Goal: Task Accomplishment & Management: Manage account settings

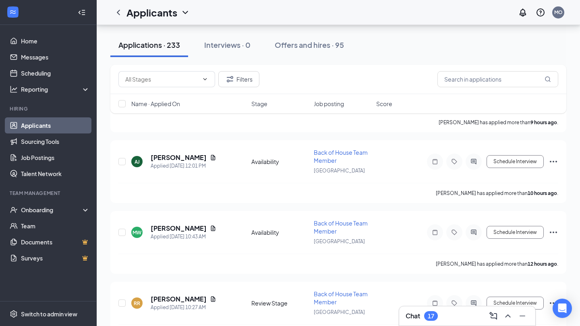
scroll to position [555, 0]
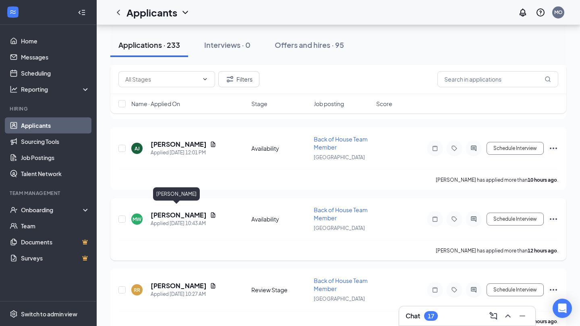
click at [175, 213] on h5 "[PERSON_NAME]" at bounding box center [179, 215] width 56 height 9
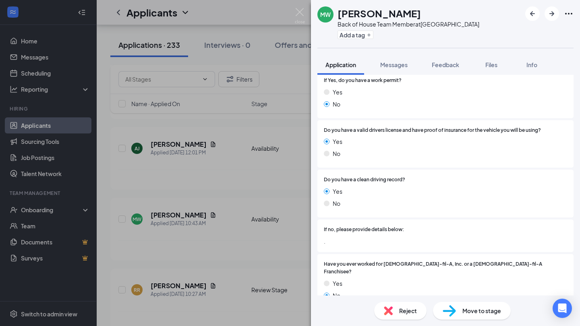
scroll to position [419, 0]
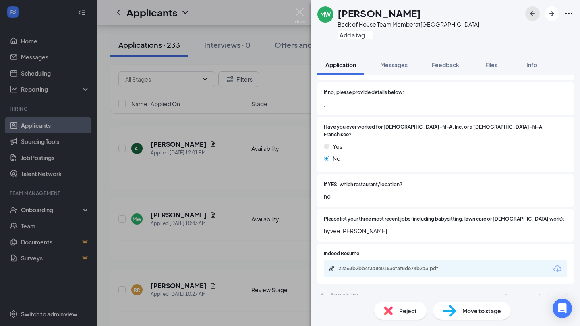
click at [536, 12] on icon "ArrowLeftNew" at bounding box center [532, 14] width 10 height 10
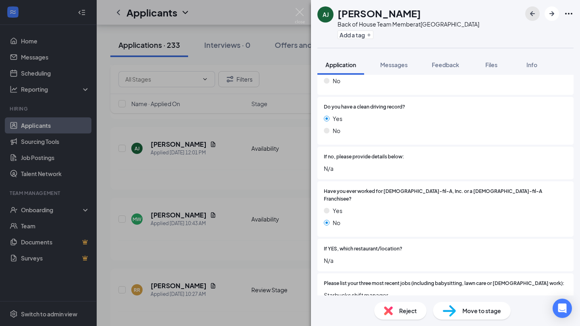
scroll to position [436, 0]
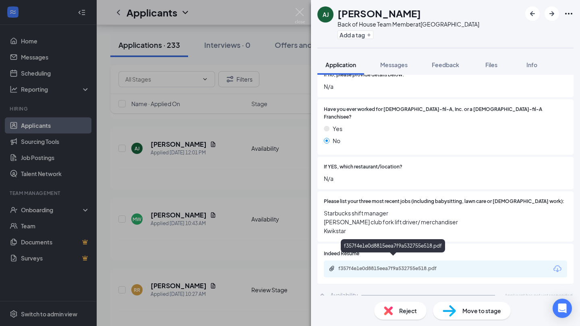
click at [398, 266] on div "f357f4e1e0d8815eea7f9a532755e518.pdf" at bounding box center [394, 269] width 113 height 6
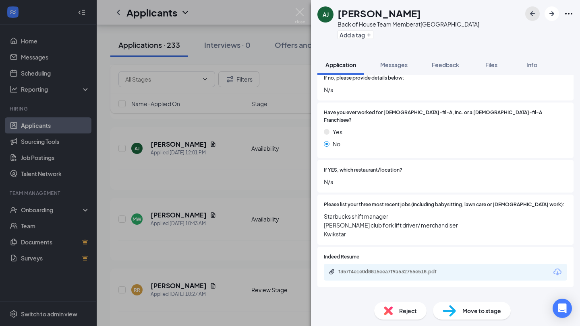
click at [532, 13] on icon "ArrowLeftNew" at bounding box center [532, 13] width 5 height 5
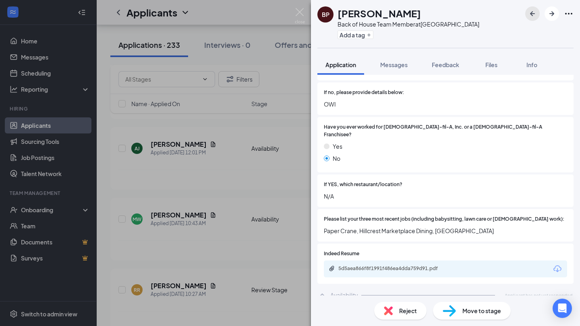
scroll to position [419, 0]
click at [389, 266] on div "5d5aea866f8f1991f486ea4dda759d91.pdf" at bounding box center [394, 269] width 113 height 6
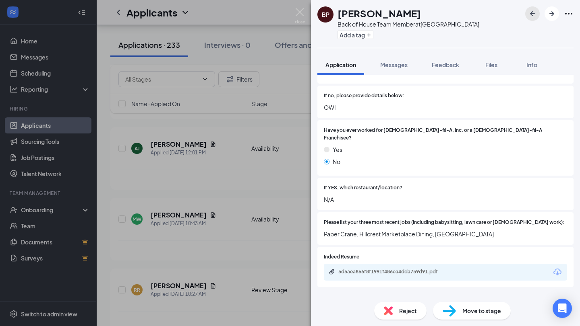
click at [530, 13] on icon "ArrowLeftNew" at bounding box center [532, 13] width 5 height 5
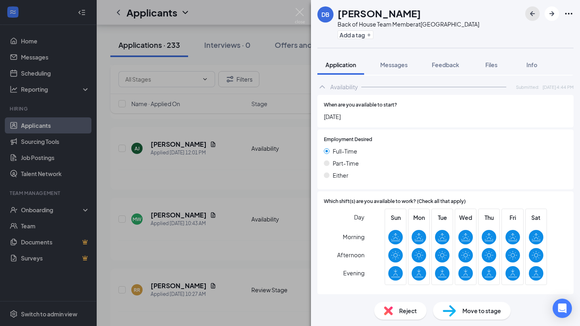
scroll to position [559, 0]
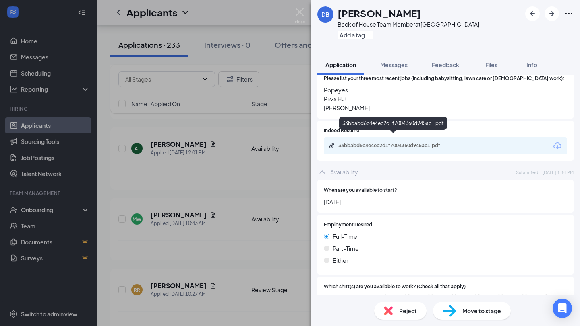
click at [420, 142] on div "33bbabd6c4e4ec2d1f7004360d945ac1.pdf" at bounding box center [394, 145] width 113 height 6
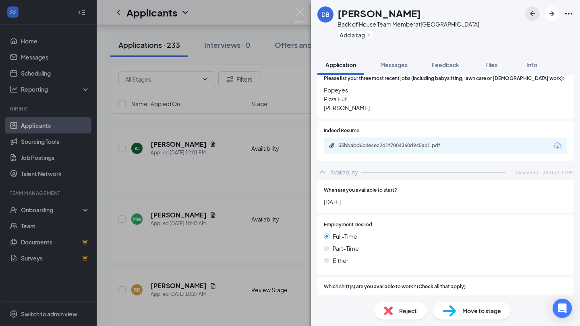
click at [530, 14] on icon "ArrowLeftNew" at bounding box center [532, 14] width 10 height 10
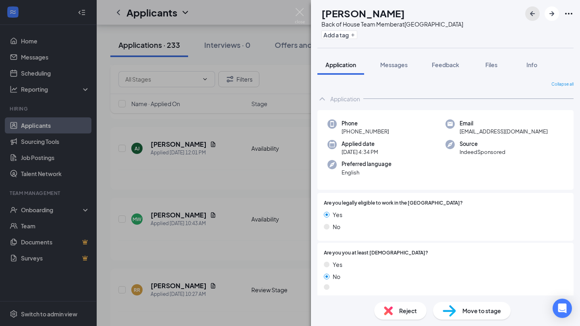
click at [531, 11] on icon "ArrowLeftNew" at bounding box center [532, 14] width 10 height 10
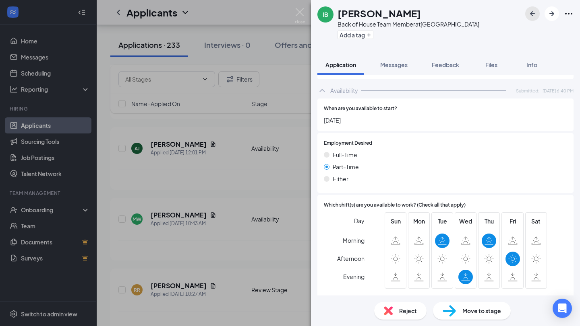
scroll to position [625, 0]
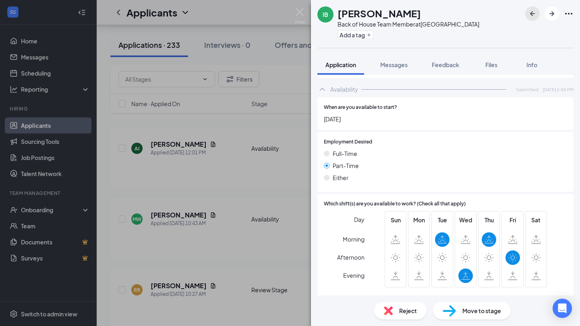
click at [529, 12] on icon "ArrowLeftNew" at bounding box center [532, 14] width 10 height 10
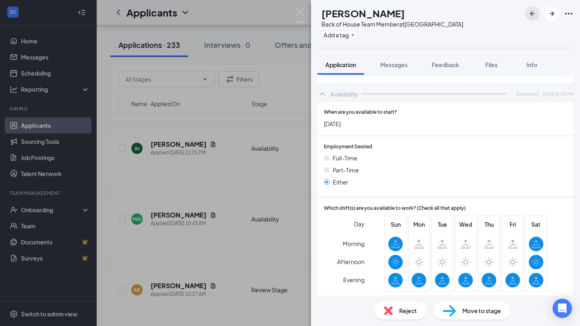
scroll to position [642, 0]
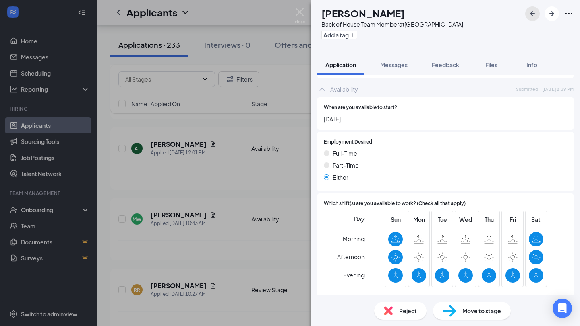
click at [533, 18] on icon "ArrowLeftNew" at bounding box center [532, 14] width 10 height 10
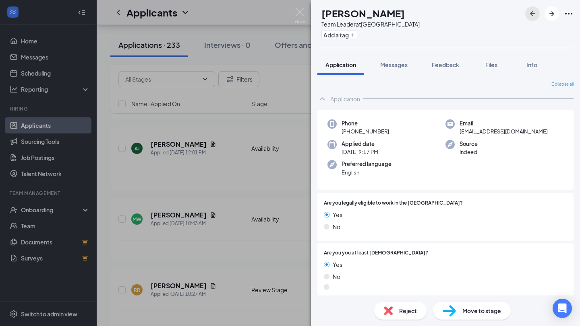
click at [535, 18] on icon "ArrowLeftNew" at bounding box center [532, 14] width 10 height 10
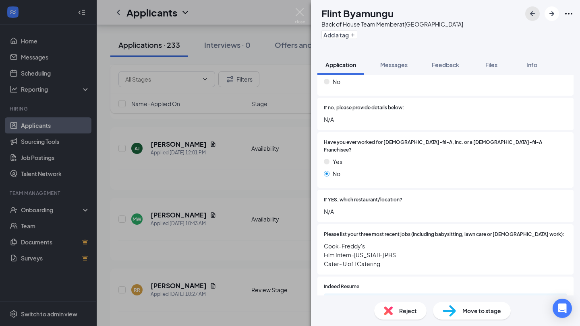
scroll to position [436, 0]
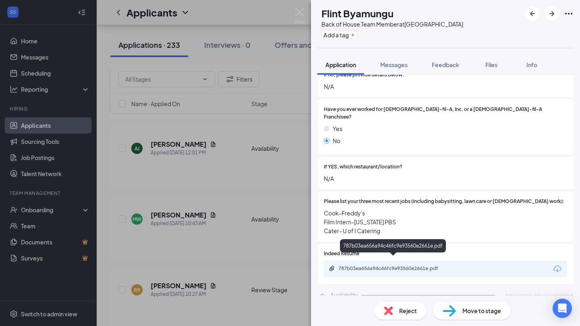
click at [394, 266] on div "787b03ea656a94c46fc9e93560e2661e.pdf" at bounding box center [394, 269] width 113 height 6
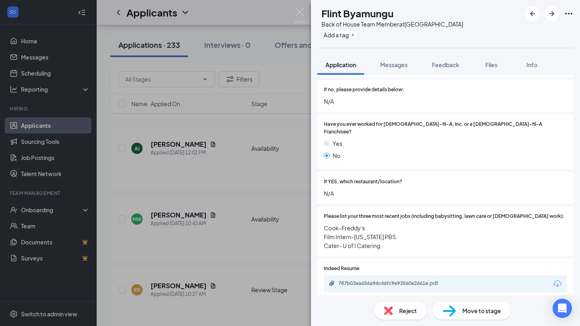
scroll to position [384, 0]
